Goal: Information Seeking & Learning: Check status

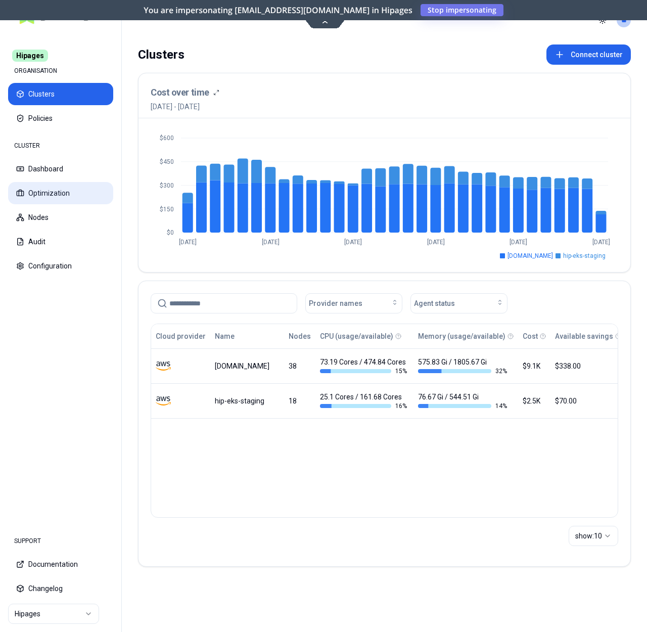
click at [43, 197] on button "Optimization" at bounding box center [60, 193] width 105 height 22
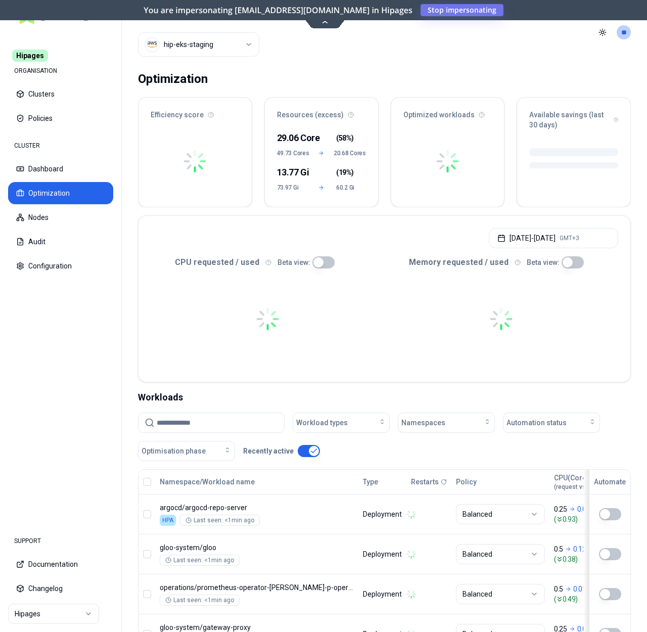
click at [191, 42] on html "Hipages ORGANISATION Clusters Policies CLUSTER Dashboard Optimization Nodes Aud…" at bounding box center [323, 316] width 647 height 632
click at [502, 79] on html "Hipages ORGANISATION Clusters Policies CLUSTER Dashboard Optimization Nodes Aud…" at bounding box center [323, 316] width 647 height 632
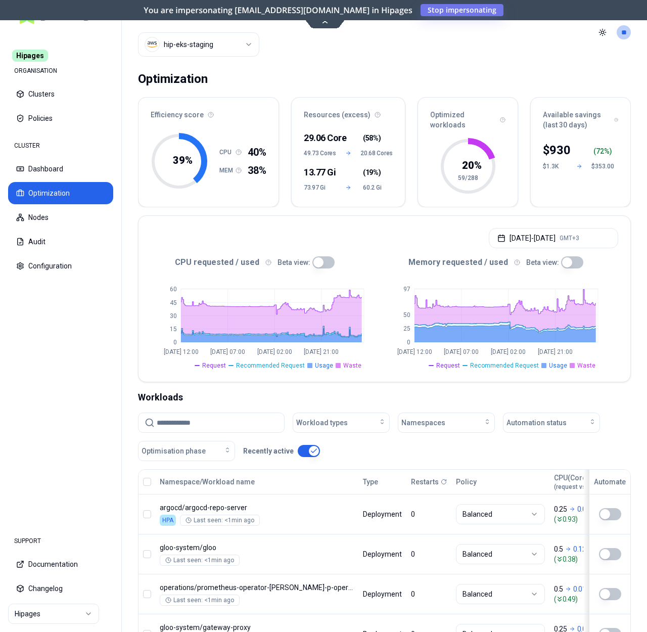
click at [225, 428] on input at bounding box center [217, 422] width 121 height 19
paste input "**********"
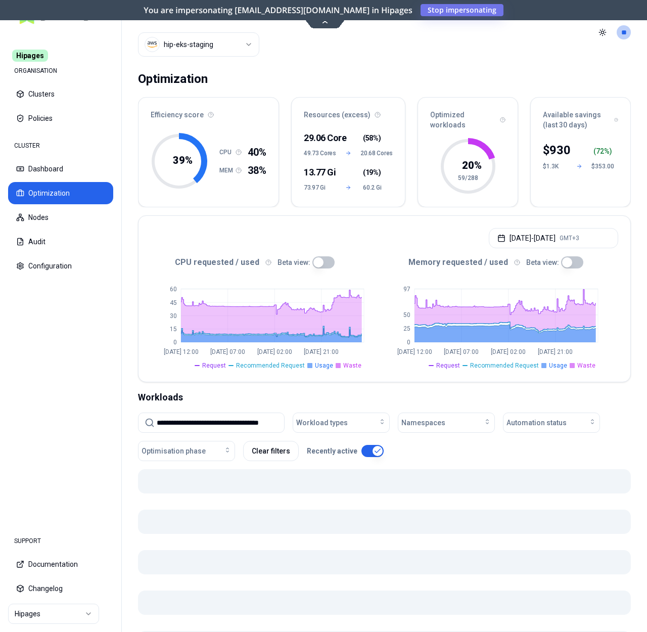
type input "**********"
click at [40, 382] on nav "Hipages ORGANISATION Clusters Policies CLUSTER Dashboard Optimization Nodes Aud…" at bounding box center [60, 277] width 121 height 490
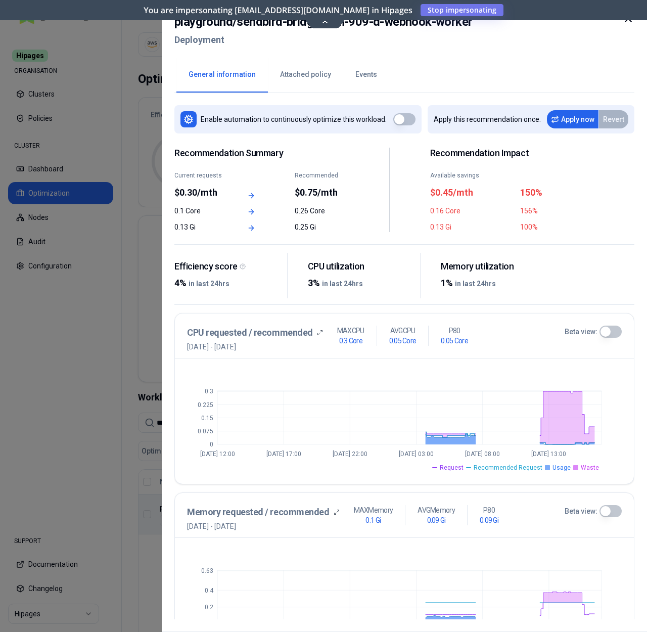
click at [349, 79] on button "Events" at bounding box center [366, 74] width 46 height 35
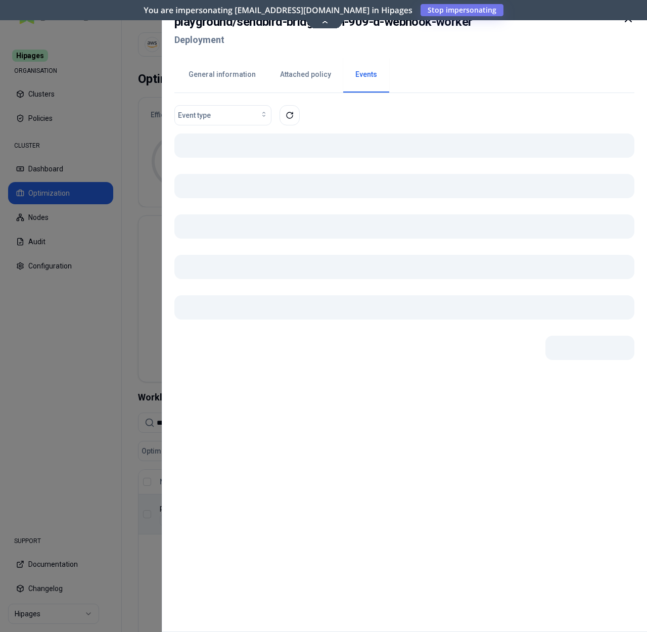
click at [353, 74] on button "Events" at bounding box center [366, 74] width 46 height 35
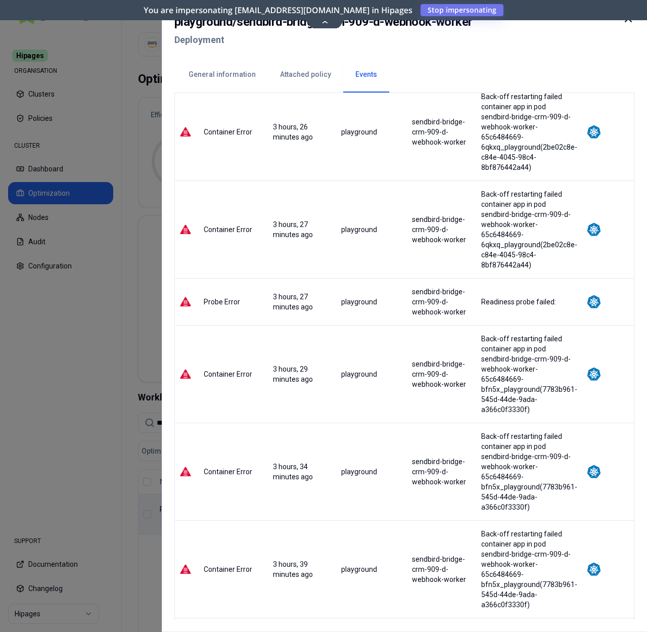
scroll to position [2451, 0]
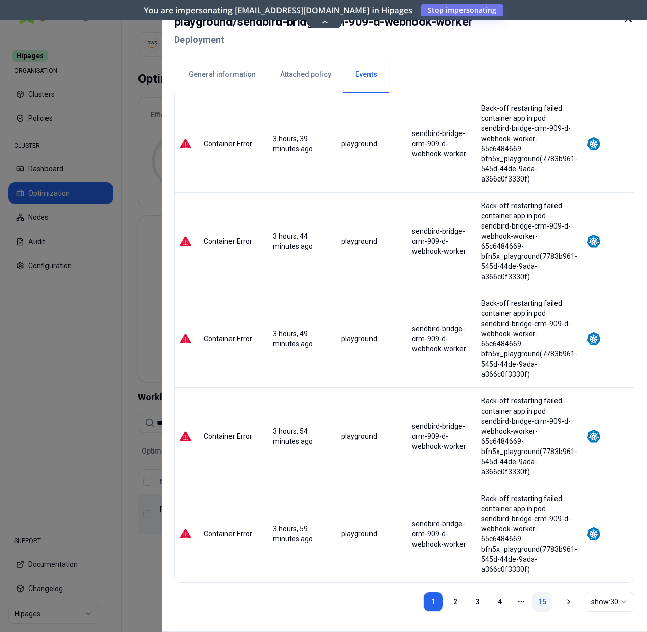
click at [548, 598] on link "15" at bounding box center [542, 601] width 20 height 20
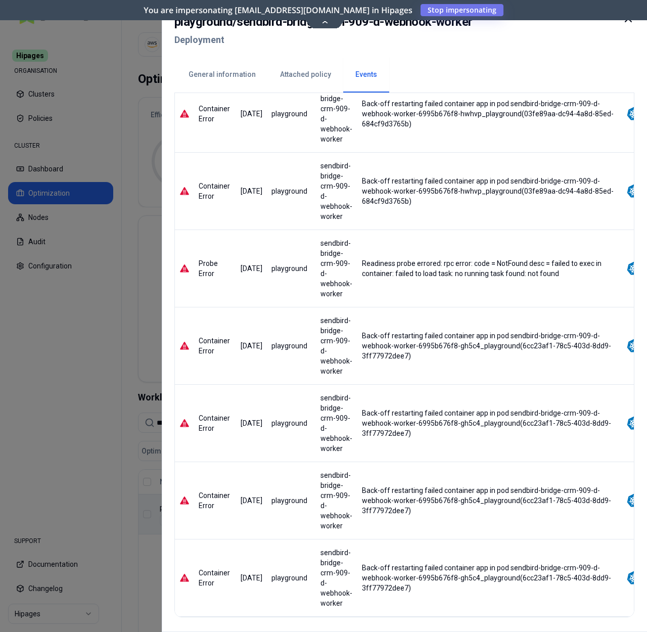
scroll to position [821, 0]
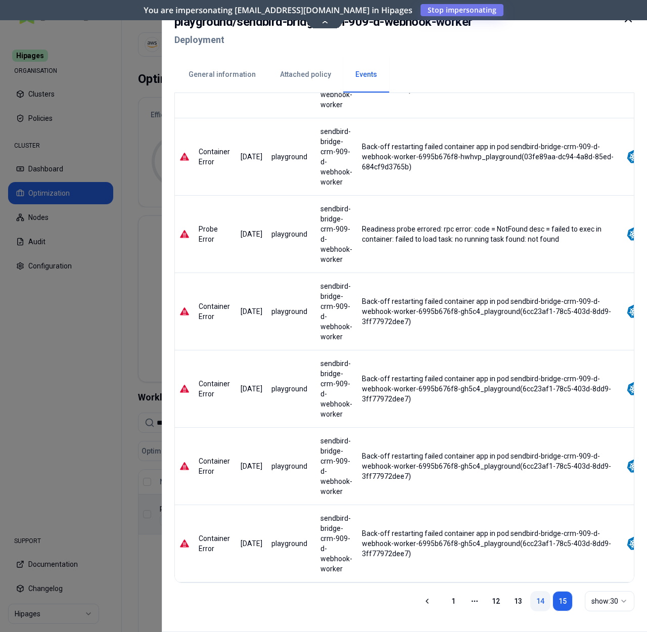
click at [532, 604] on link "14" at bounding box center [540, 601] width 20 height 20
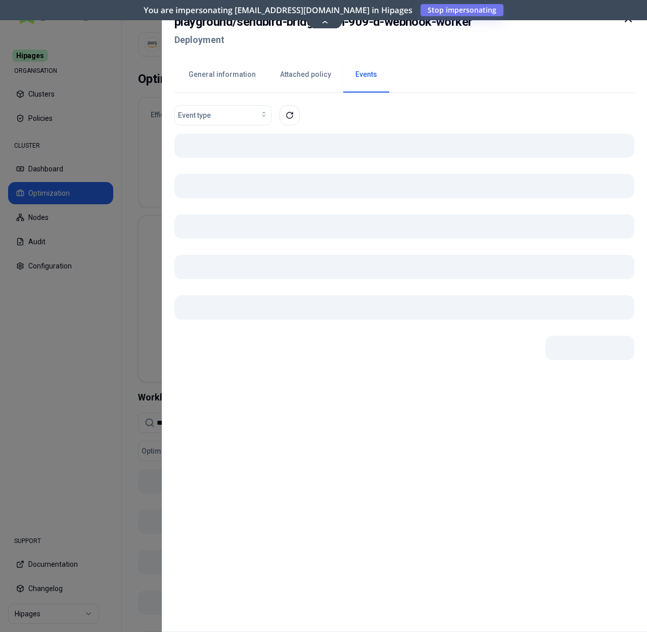
scroll to position [0, 0]
